Goal: Transaction & Acquisition: Book appointment/travel/reservation

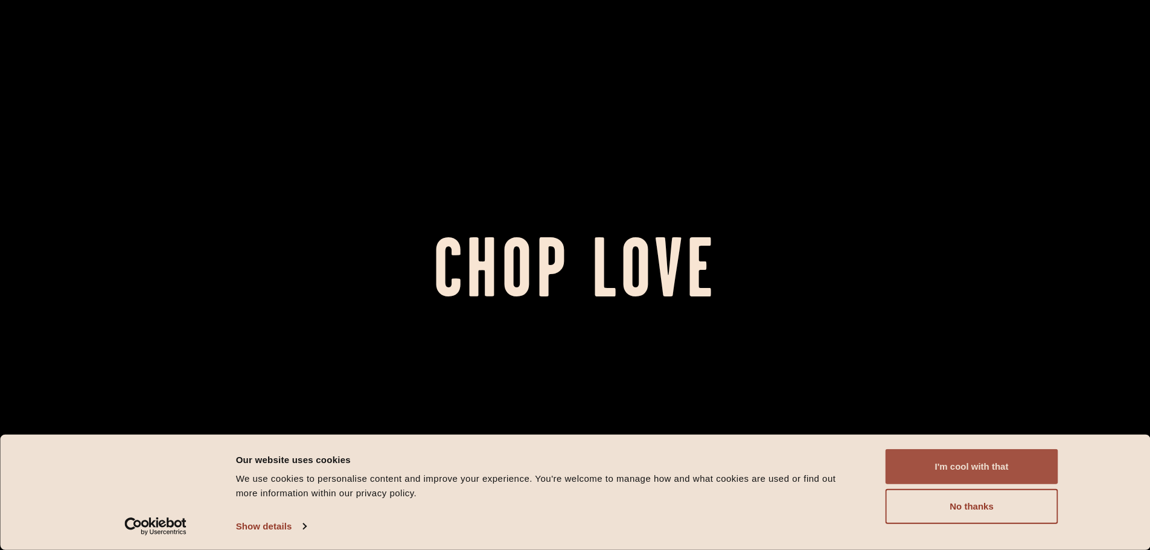
click at [943, 470] on button "I'm cool with that" at bounding box center [972, 466] width 173 height 35
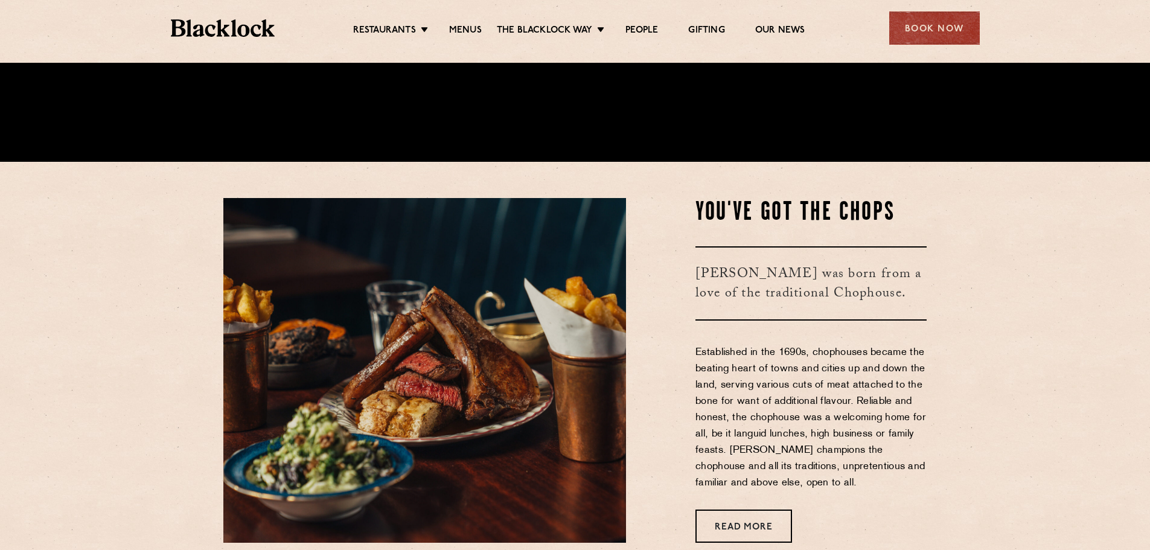
scroll to position [423, 0]
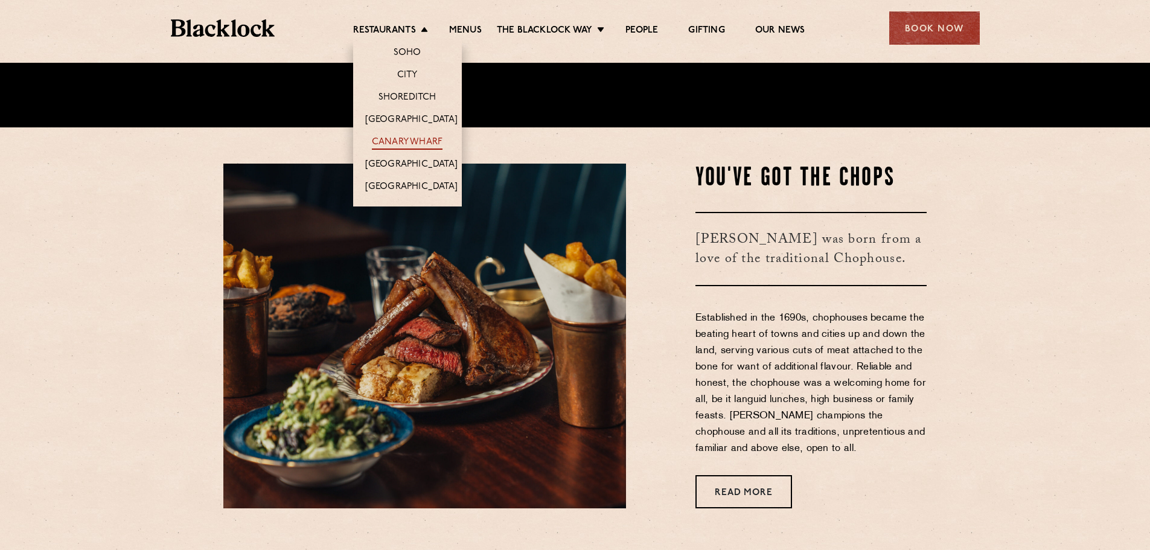
click at [400, 138] on link "Canary Wharf" at bounding box center [407, 142] width 71 height 13
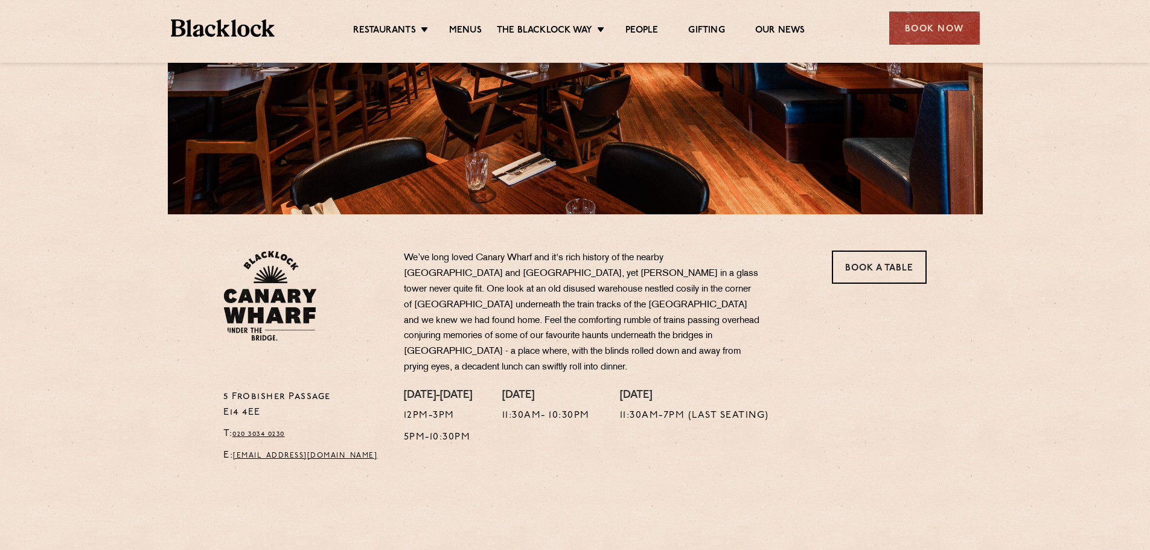
scroll to position [242, 0]
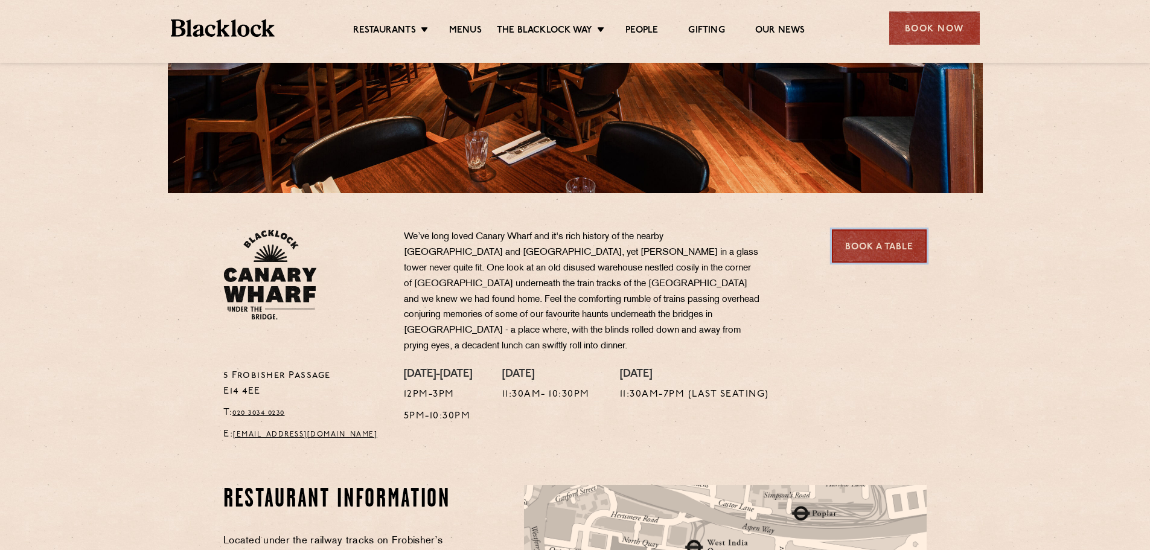
click at [878, 245] on link "Book a Table" at bounding box center [879, 245] width 95 height 33
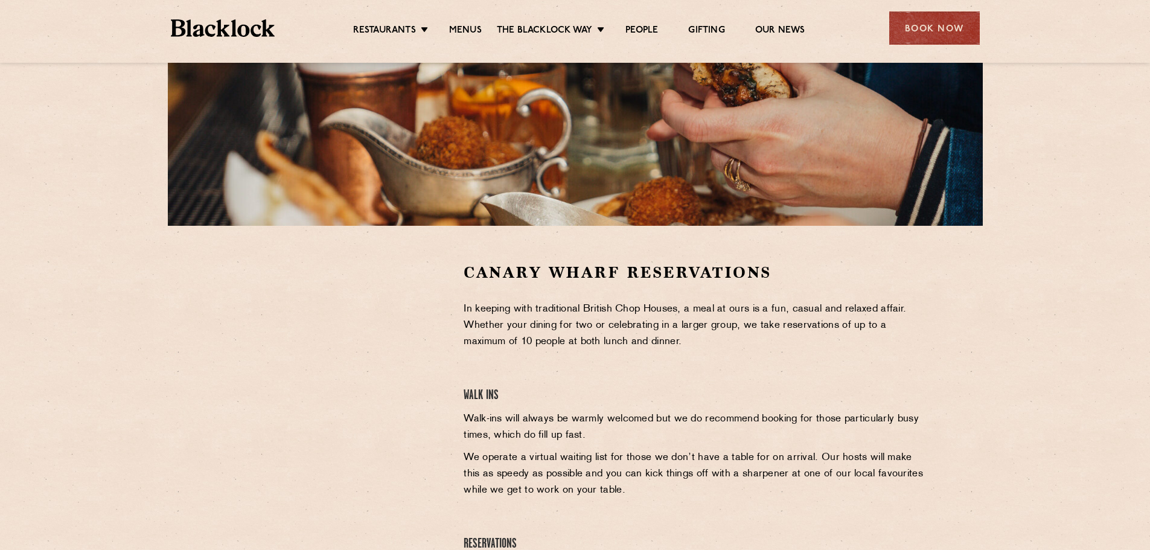
scroll to position [181, 0]
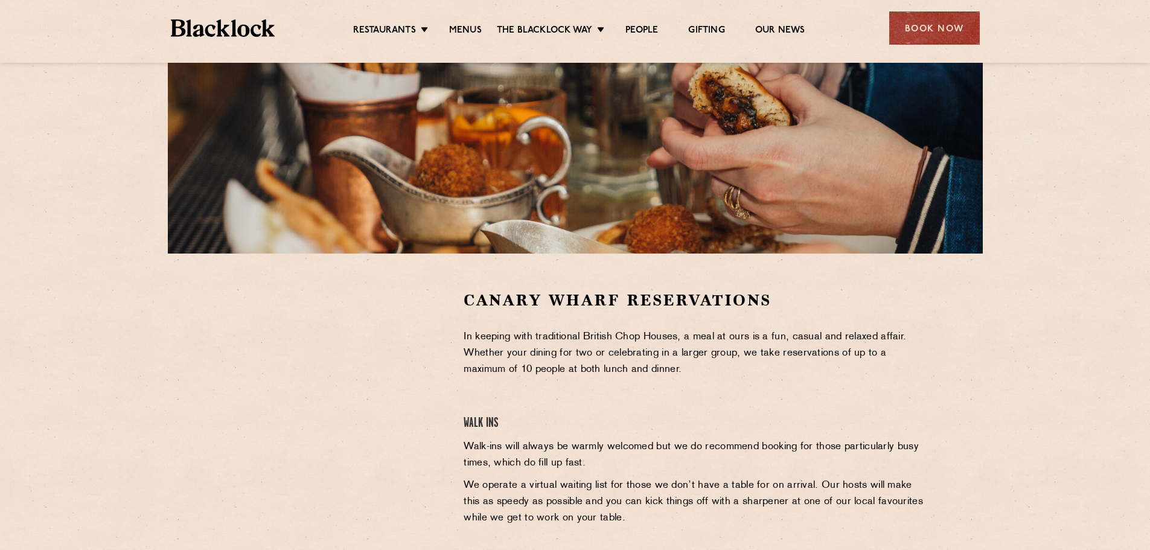
click at [210, 347] on div "Canary Wharf Reservations In keeping with traditional British Chop Houses, a me…" at bounding box center [575, 469] width 734 height 359
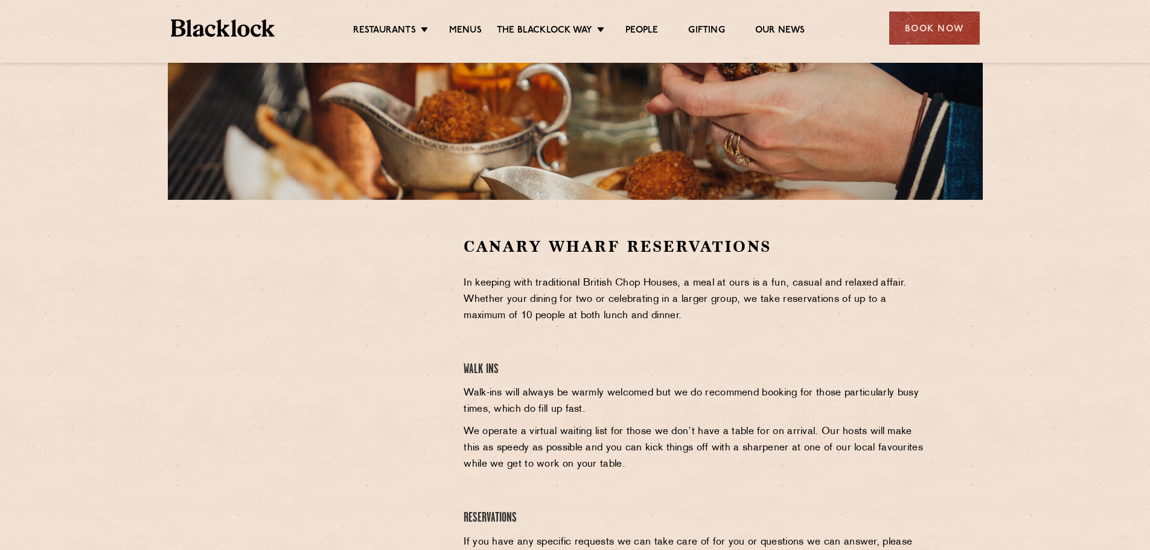
scroll to position [65, 0]
